Goal: Information Seeking & Learning: Learn about a topic

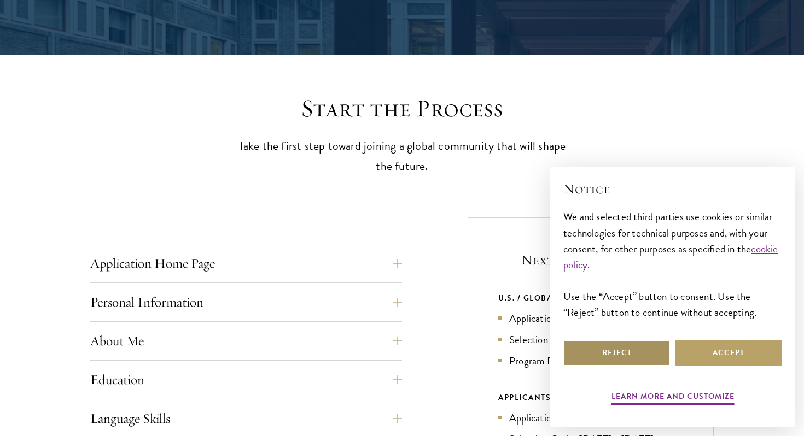
click at [637, 346] on button "Reject" at bounding box center [616, 353] width 107 height 26
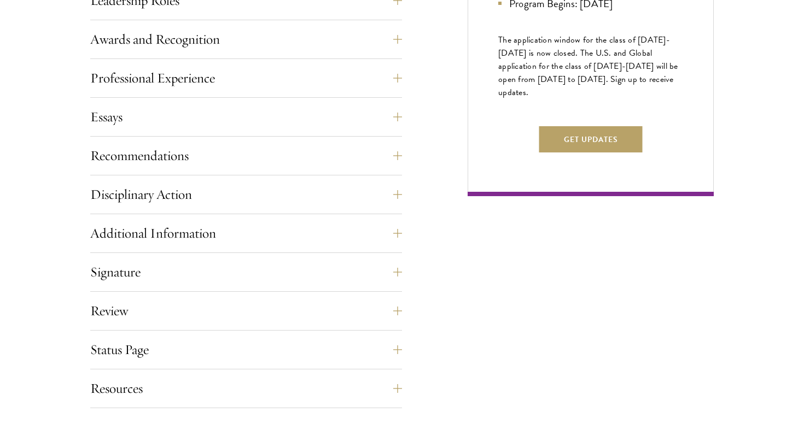
scroll to position [689, 0]
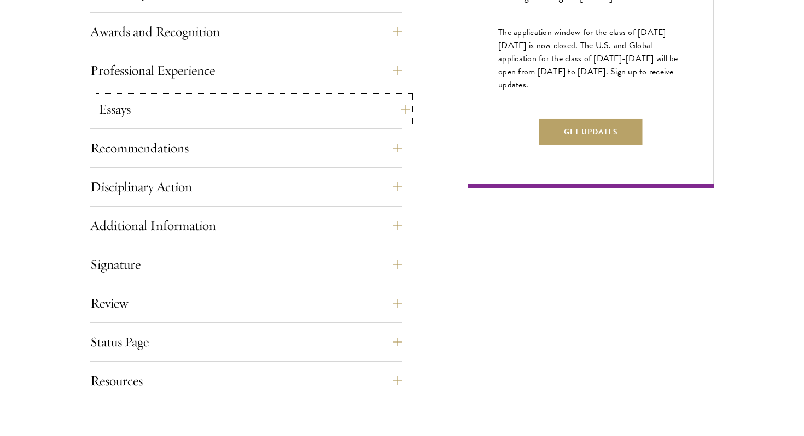
click at [401, 106] on button "Essays" at bounding box center [254, 109] width 312 height 26
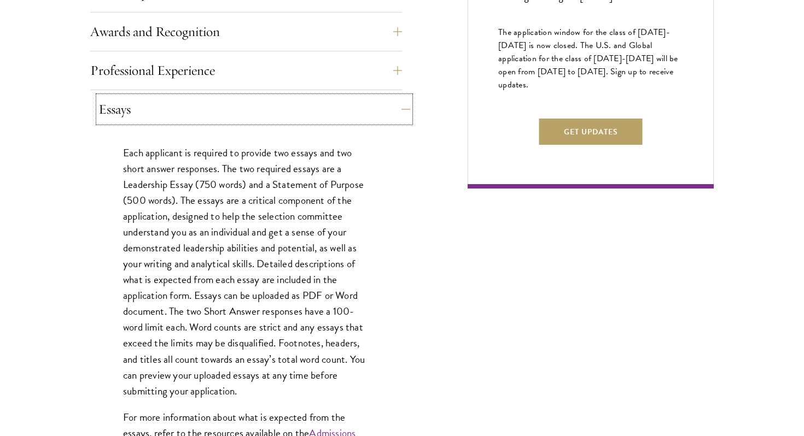
click at [401, 106] on button "Essays" at bounding box center [254, 109] width 312 height 26
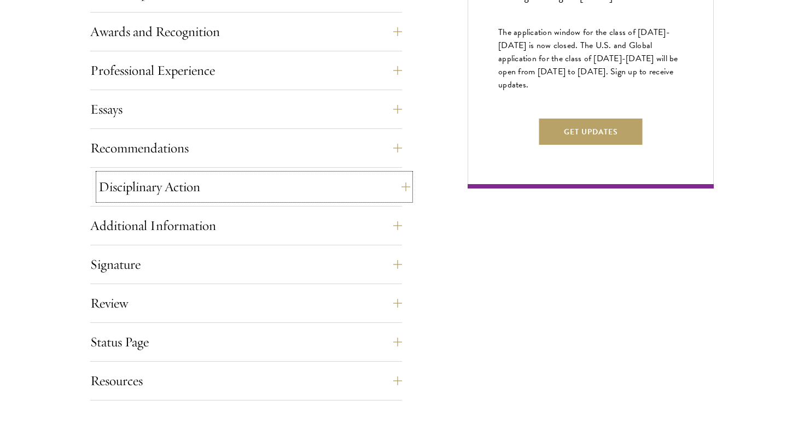
click at [397, 183] on button "Disciplinary Action" at bounding box center [254, 187] width 312 height 26
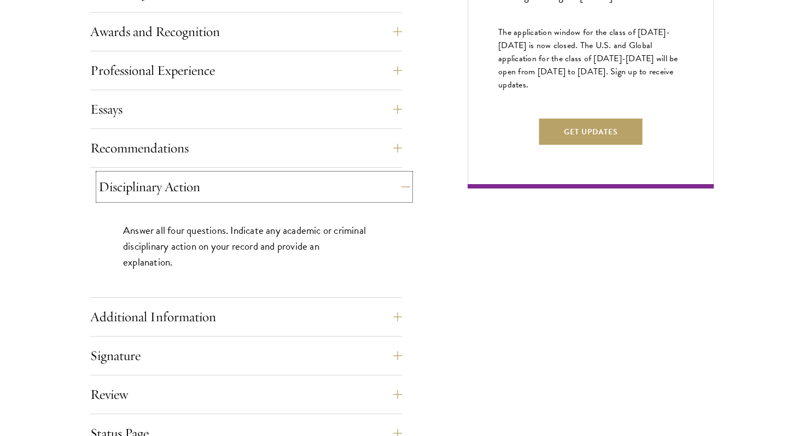
click at [408, 185] on button "Disciplinary Action" at bounding box center [254, 187] width 312 height 26
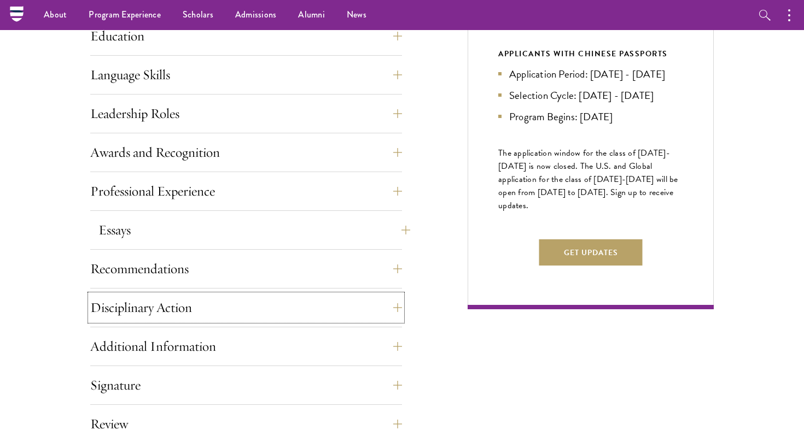
scroll to position [566, 0]
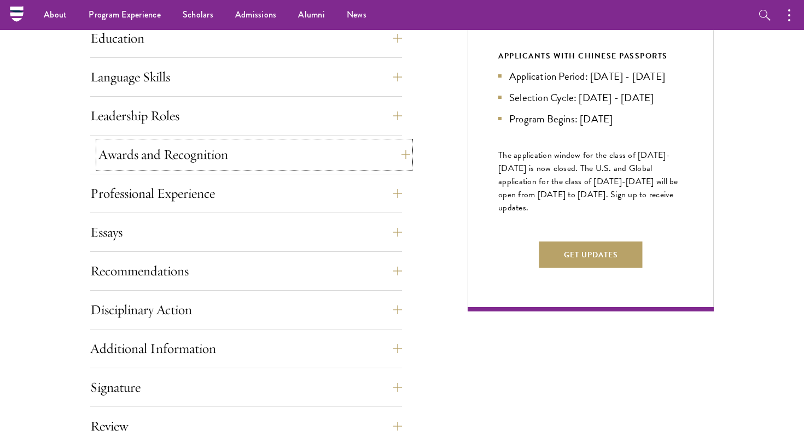
click at [400, 151] on button "Awards and Recognition" at bounding box center [254, 155] width 312 height 26
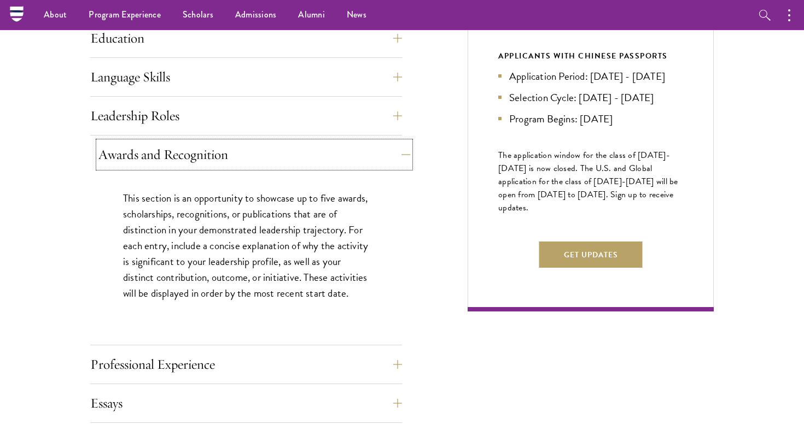
click at [402, 153] on button "Awards and Recognition" at bounding box center [254, 155] width 312 height 26
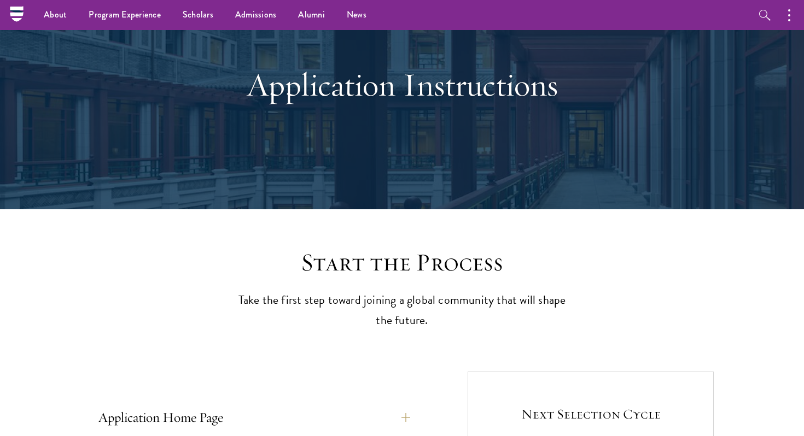
scroll to position [65, 0]
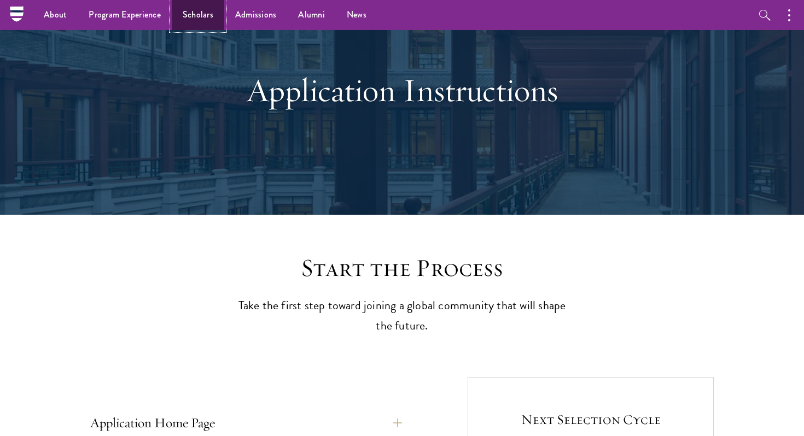
click at [197, 20] on link "Scholars" at bounding box center [198, 15] width 52 height 30
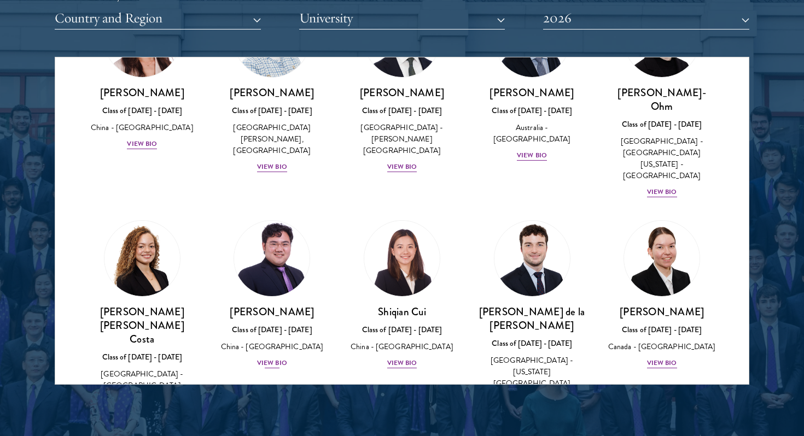
scroll to position [1134, 0]
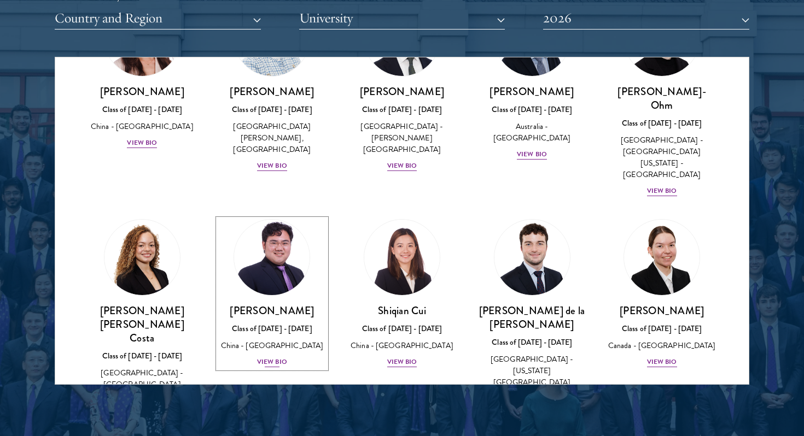
click at [271, 357] on div "View Bio" at bounding box center [272, 362] width 30 height 10
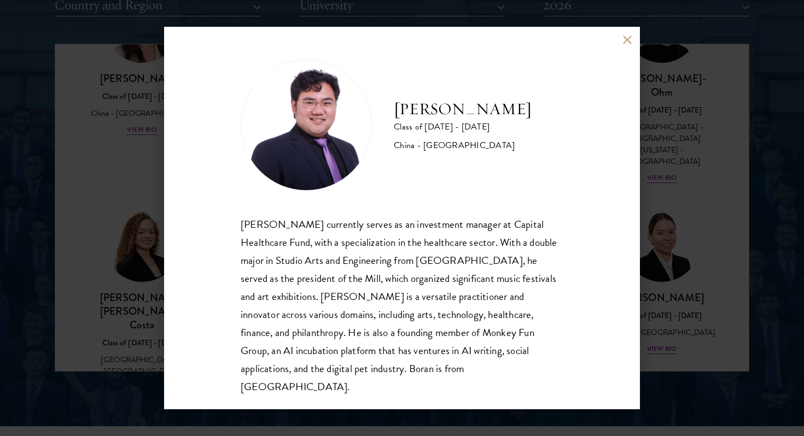
click at [627, 43] on button at bounding box center [626, 39] width 9 height 9
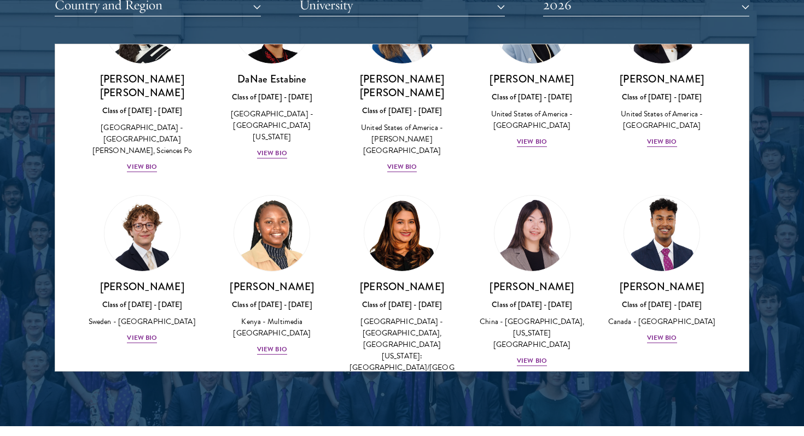
scroll to position [1565, 0]
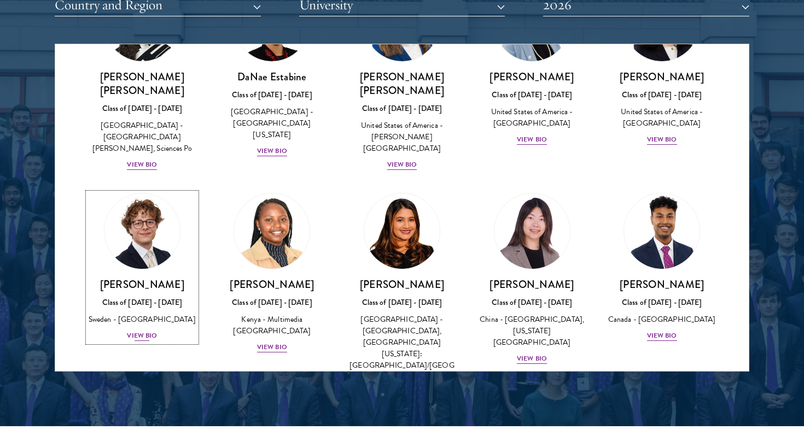
click at [148, 331] on div "View Bio" at bounding box center [142, 336] width 30 height 10
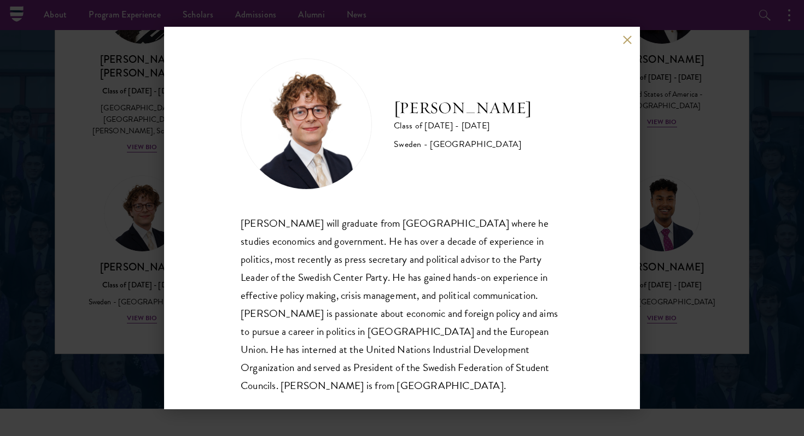
scroll to position [1423, 0]
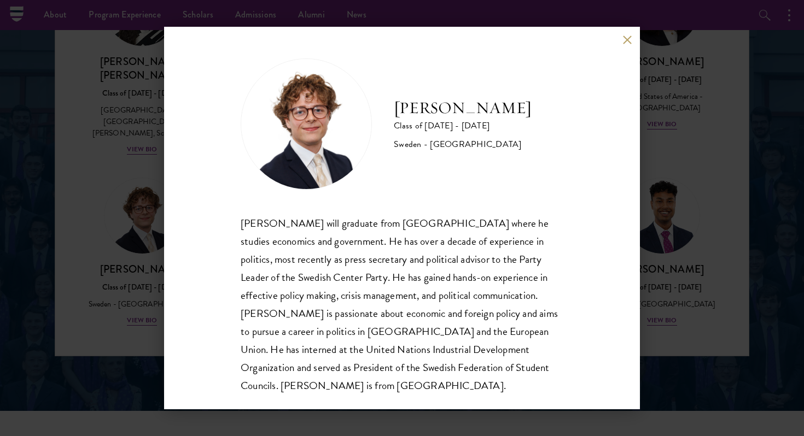
click at [633, 39] on div "[PERSON_NAME] Class of [DATE] - [DATE] [GEOGRAPHIC_DATA] - [GEOGRAPHIC_DATA] [P…" at bounding box center [402, 218] width 476 height 383
click at [630, 40] on button at bounding box center [626, 39] width 9 height 9
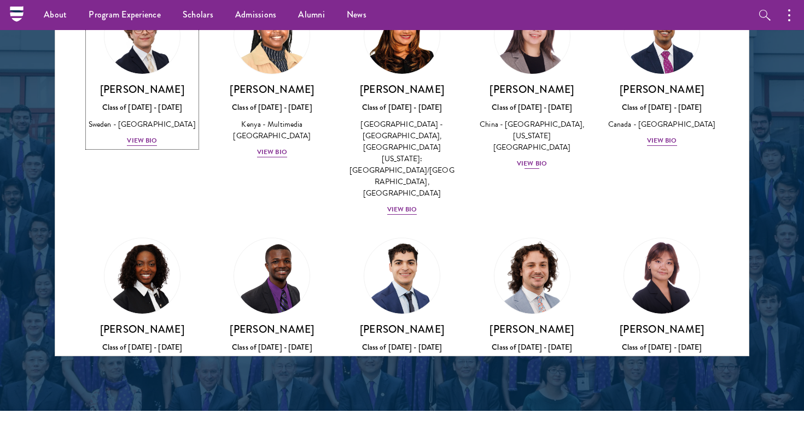
scroll to position [1746, 0]
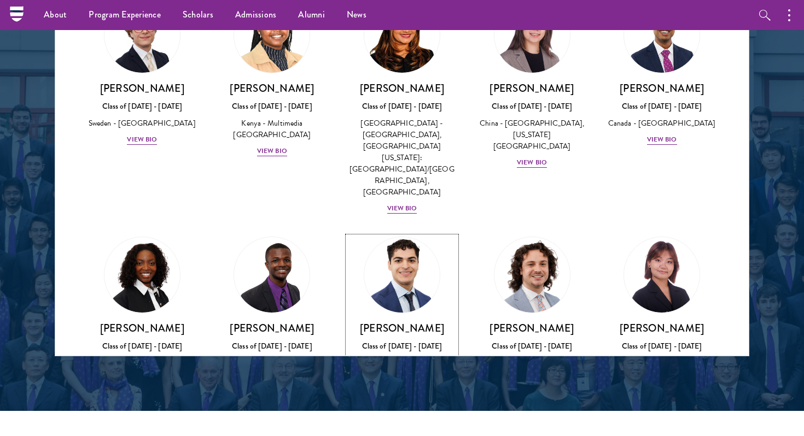
click at [405, 386] on div "View Bio" at bounding box center [402, 391] width 30 height 10
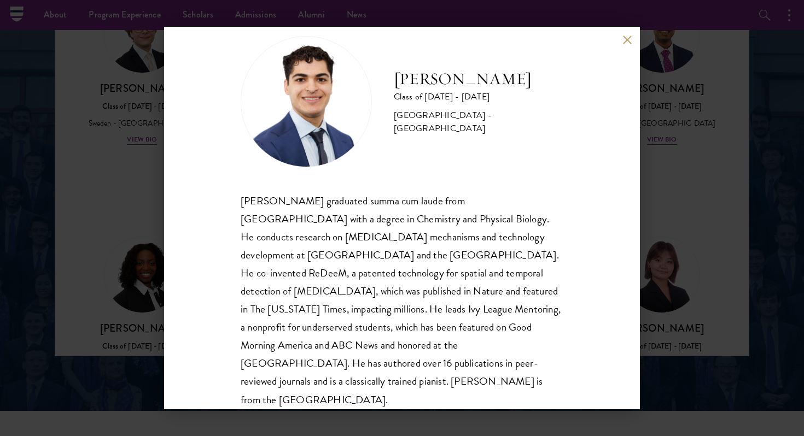
scroll to position [37, 0]
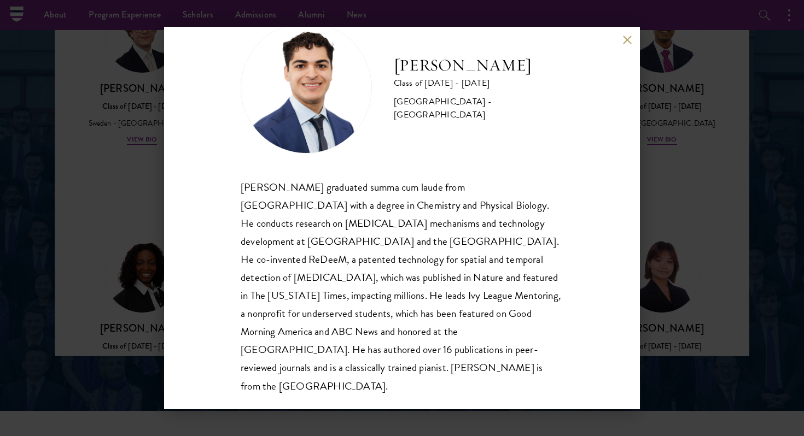
click at [627, 43] on button at bounding box center [626, 39] width 9 height 9
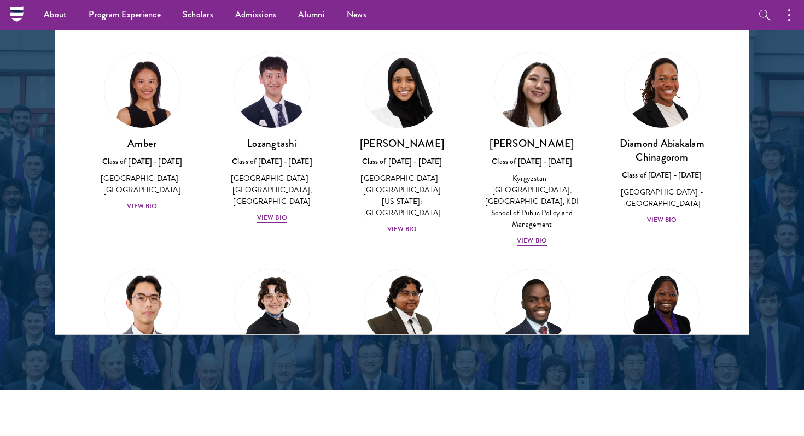
scroll to position [1396, 0]
